Goal: Transaction & Acquisition: Book appointment/travel/reservation

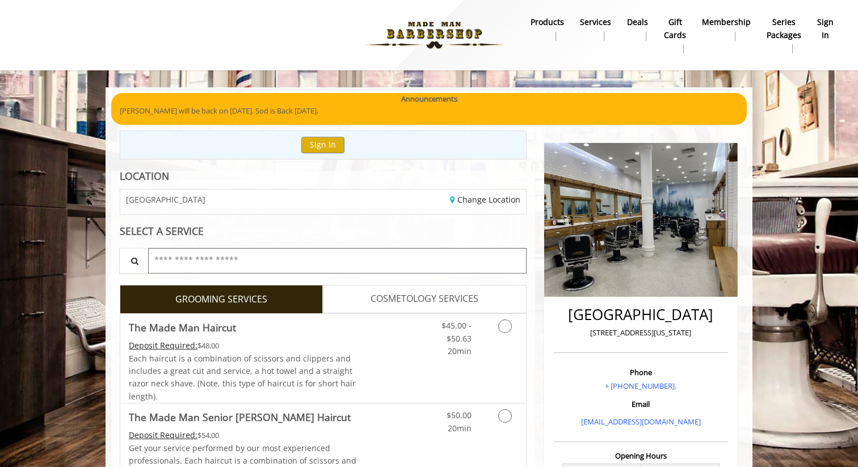
click at [297, 256] on input "text" at bounding box center [337, 261] width 379 height 26
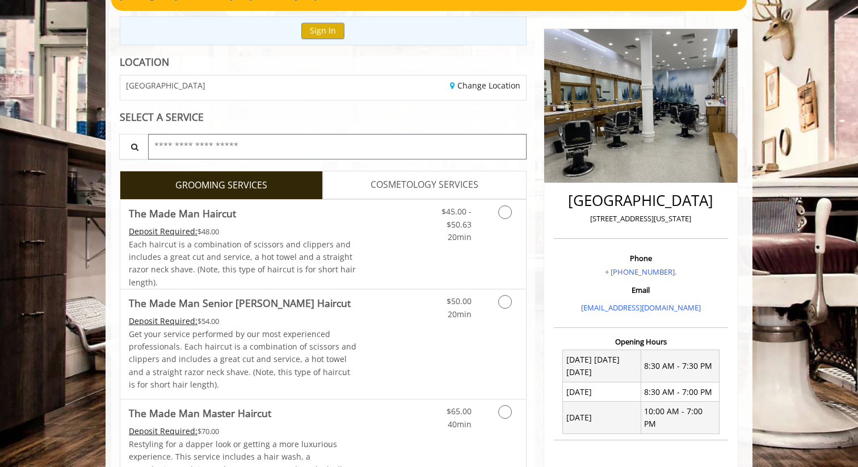
scroll to position [125, 0]
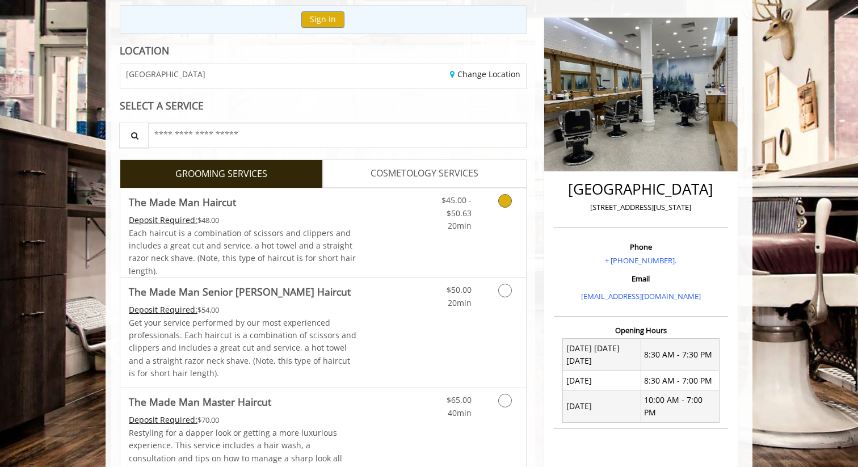
click at [429, 212] on link "$45.00 - $50.63 20min" at bounding box center [448, 210] width 47 height 44
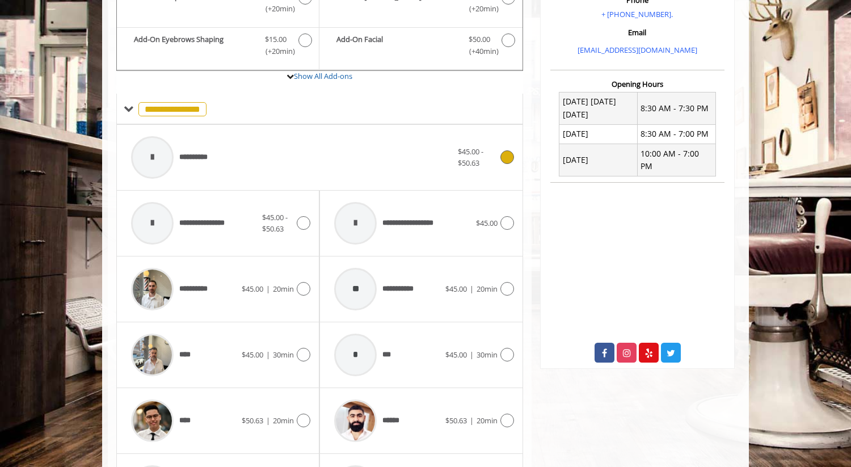
scroll to position [377, 0]
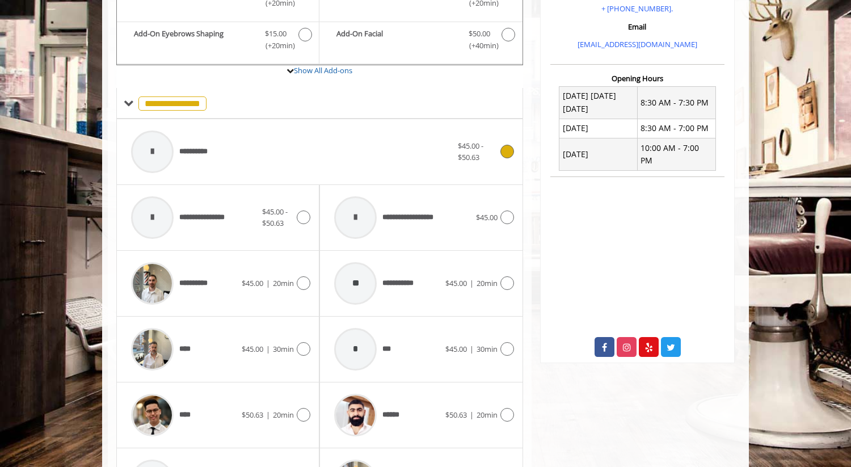
click at [440, 164] on div "**********" at bounding box center [291, 152] width 333 height 54
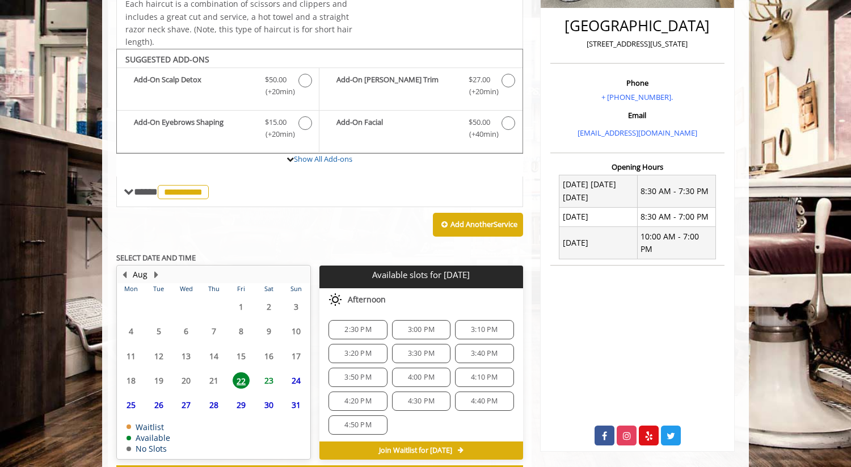
scroll to position [337, 0]
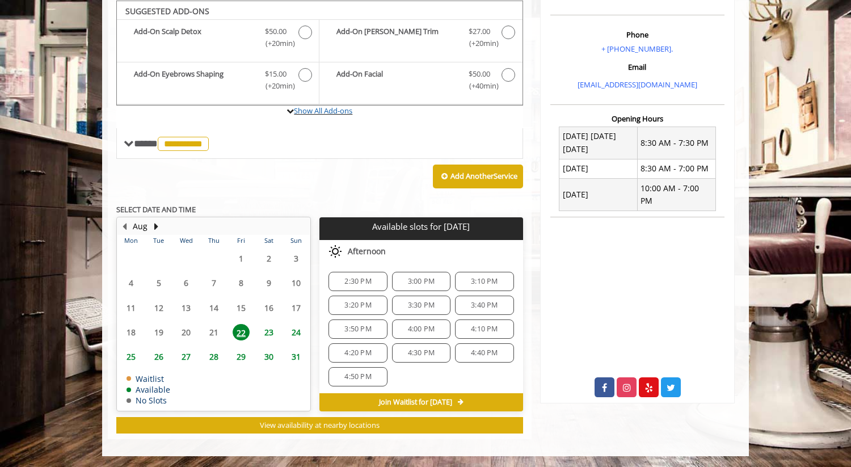
click at [464, 114] on label "Show All Add-ons" at bounding box center [319, 117] width 407 height 23
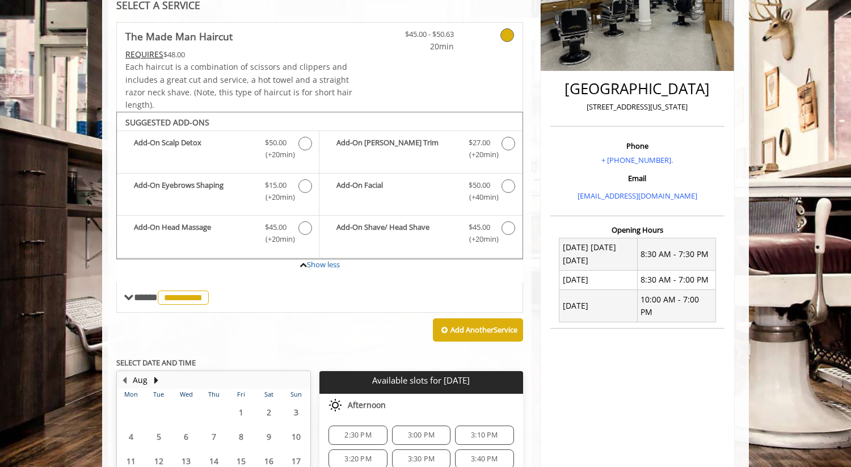
scroll to position [238, 0]
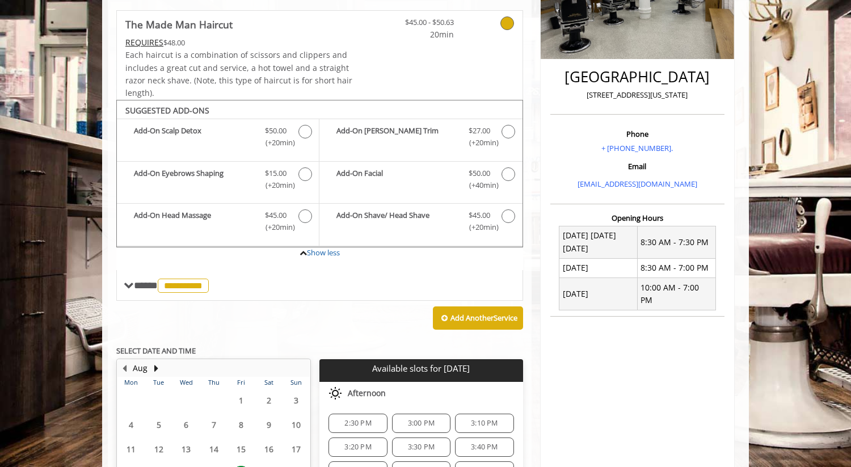
click at [368, 426] on span "2:30 PM" at bounding box center [358, 423] width 27 height 9
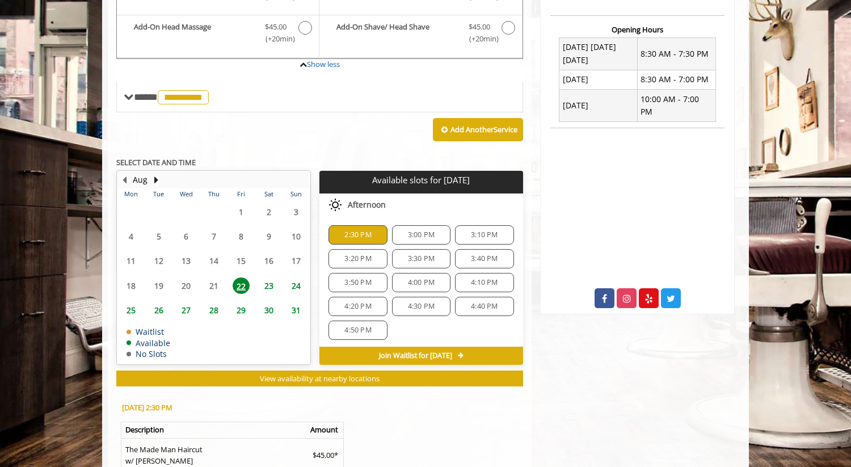
scroll to position [585, 0]
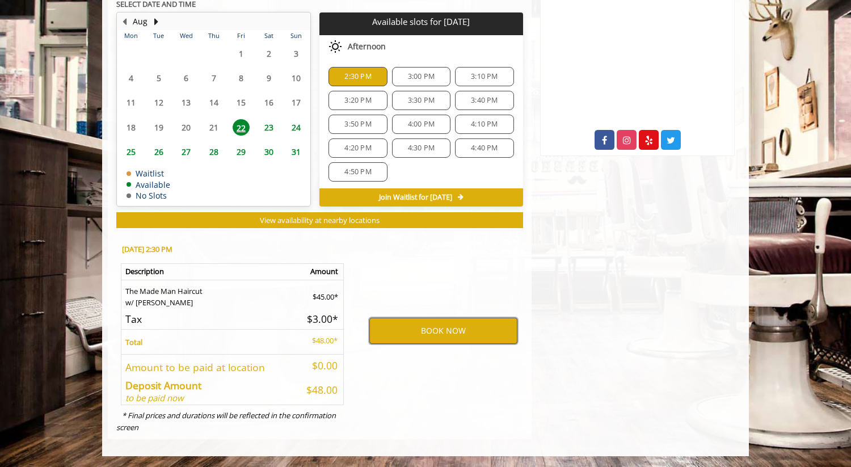
click at [457, 336] on button "BOOK NOW" at bounding box center [443, 331] width 148 height 26
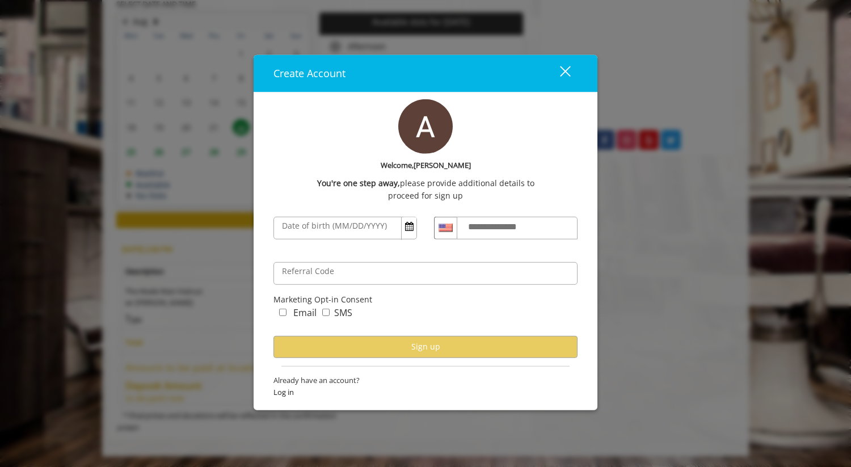
click at [412, 258] on div "Referral Code" at bounding box center [426, 274] width 304 height 40
click at [564, 68] on div "close" at bounding box center [558, 73] width 23 height 17
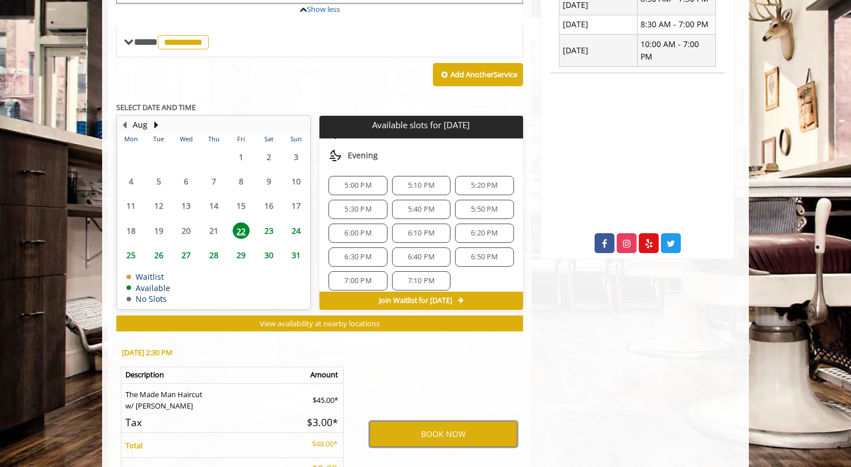
scroll to position [0, 0]
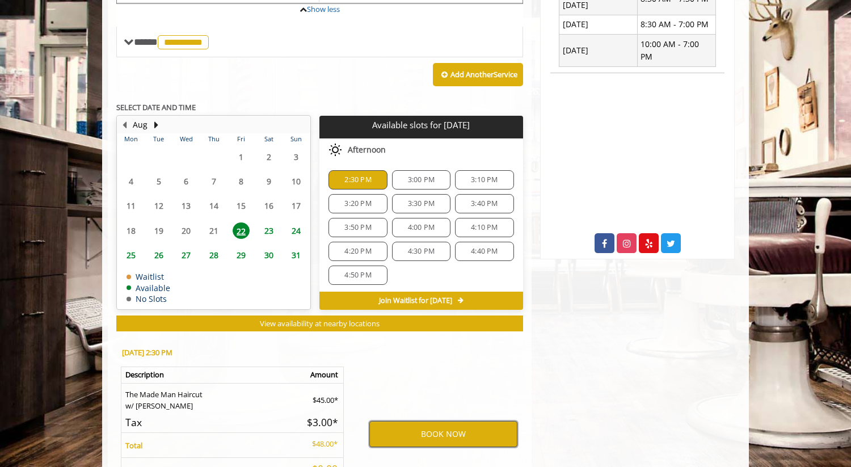
click at [425, 437] on button "BOOK NOW" at bounding box center [443, 434] width 148 height 26
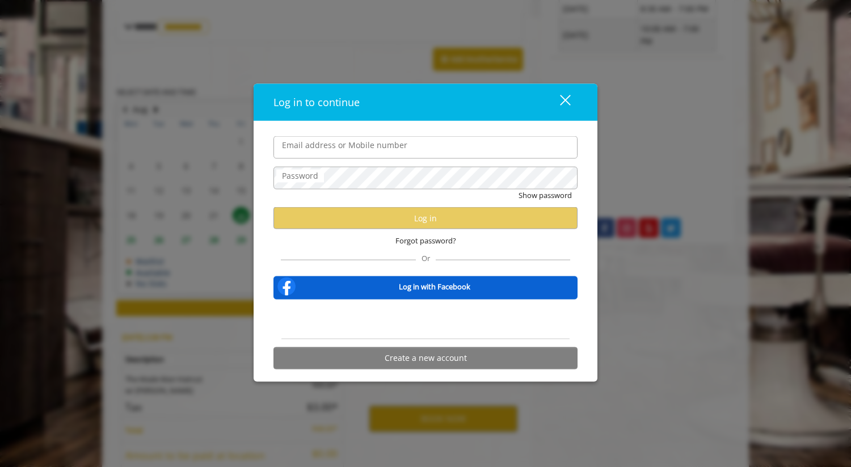
scroll to position [499, 0]
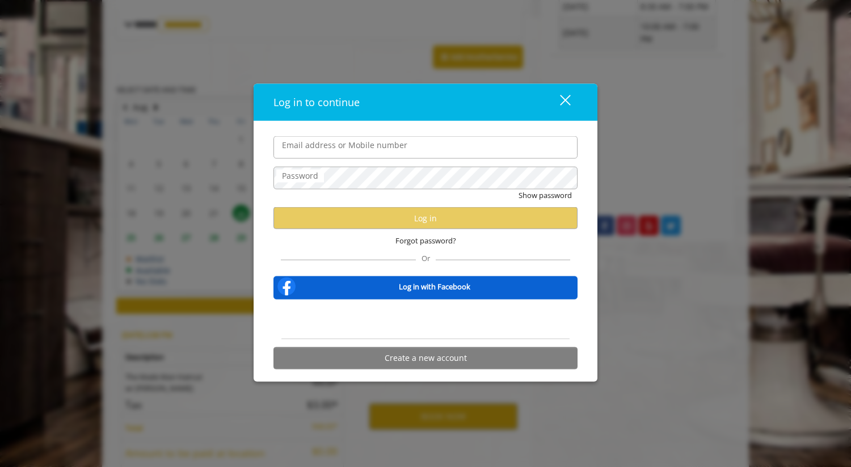
click at [571, 96] on button "close" at bounding box center [558, 102] width 39 height 23
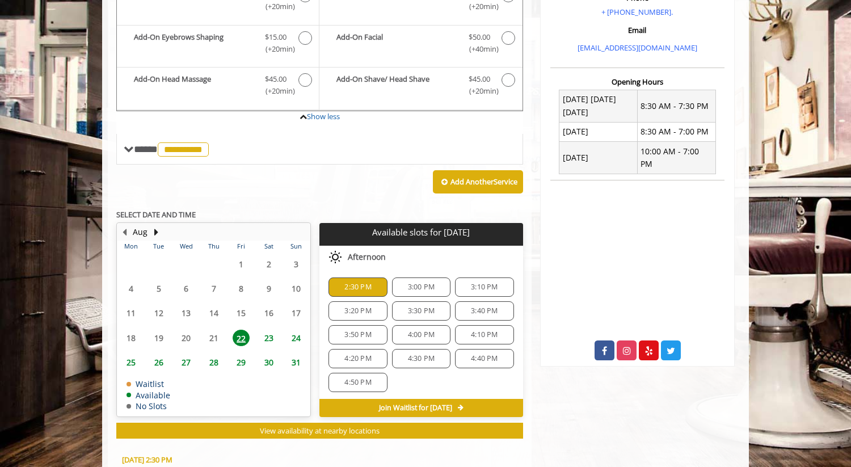
scroll to position [585, 0]
